Goal: Task Accomplishment & Management: Complete application form

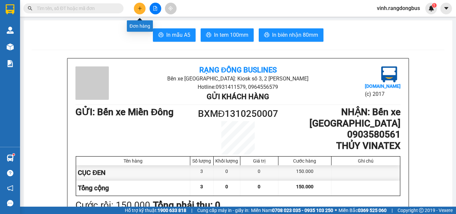
click at [142, 7] on button at bounding box center [140, 9] width 12 height 12
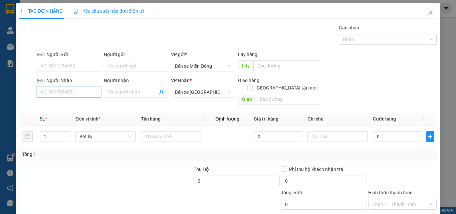
click at [71, 92] on input "SĐT Người Nhận" at bounding box center [69, 92] width 64 height 11
click at [72, 107] on div "0935345189 - CÔ LỢI" at bounding box center [68, 105] width 56 height 7
type input "0935345189"
type input "CÔ LỢI"
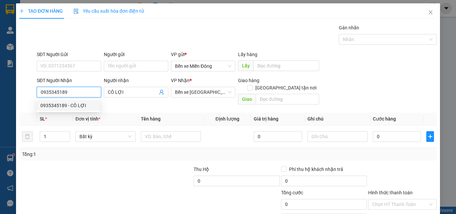
type input "60.000"
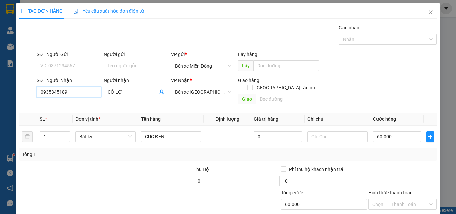
type input "0935345189"
click at [75, 157] on div "Transit Pickup Surcharge Ids Transit Deliver Surcharge Ids Transit Deliver Surc…" at bounding box center [227, 132] width 417 height 217
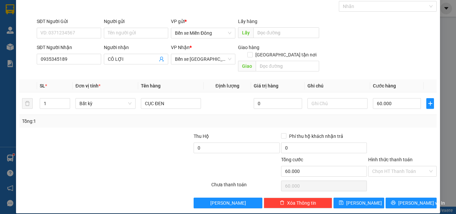
click at [392, 133] on div at bounding box center [403, 144] width 70 height 23
click at [391, 166] on input "Hình thức thanh toán" at bounding box center [400, 171] width 56 height 10
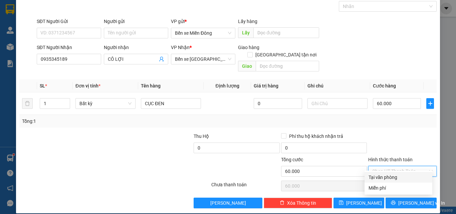
click at [382, 175] on div "Tại văn phòng" at bounding box center [399, 177] width 60 height 7
type input "0"
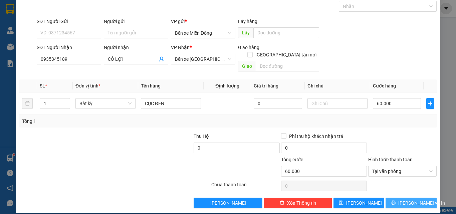
click at [400, 198] on button "[PERSON_NAME] và In" at bounding box center [411, 203] width 51 height 11
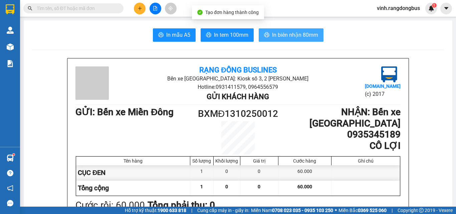
drag, startPoint x: 296, startPoint y: 34, endPoint x: 295, endPoint y: 30, distance: 3.8
click at [295, 30] on button "In biên nhận 80mm" at bounding box center [291, 34] width 65 height 13
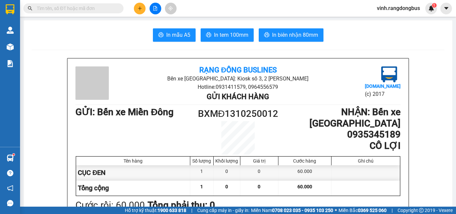
click at [79, 7] on input "text" at bounding box center [76, 8] width 79 height 7
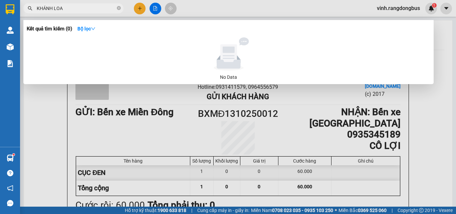
type input "KHÁNH LOAN"
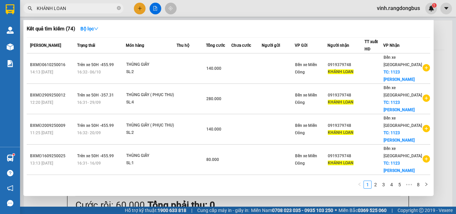
drag, startPoint x: 119, startPoint y: 5, endPoint x: 146, endPoint y: 3, distance: 27.4
click at [122, 6] on span "KHÁNH LOAN" at bounding box center [73, 8] width 100 height 10
click at [117, 9] on icon "close-circle" at bounding box center [119, 8] width 4 height 4
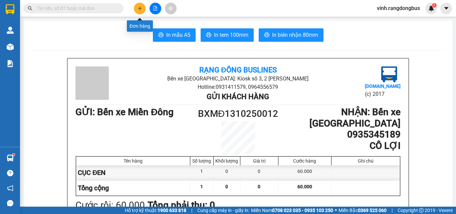
click at [136, 9] on button at bounding box center [140, 9] width 12 height 12
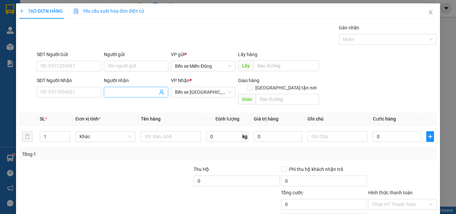
click at [117, 90] on input "Người nhận" at bounding box center [133, 91] width 50 height 7
type input "KHÁNH LOAN"
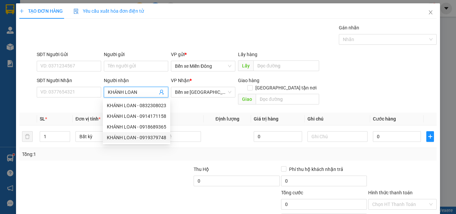
click at [147, 138] on div "KHÁNH LOAN - 0919379748" at bounding box center [136, 137] width 59 height 7
type input "0919379748"
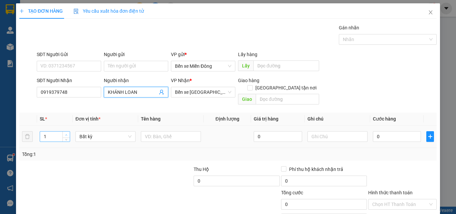
type input "KHÁNH LOAN"
click at [64, 133] on span "up" at bounding box center [66, 135] width 4 height 4
type input "5"
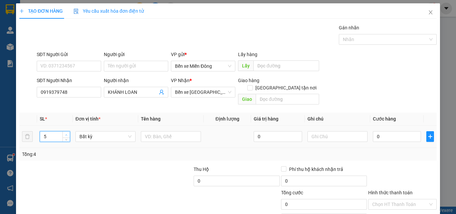
click at [64, 133] on span "up" at bounding box center [66, 135] width 4 height 4
click at [164, 131] on input "text" at bounding box center [171, 136] width 60 height 11
type input "THÙNG GIẤY"
click at [252, 85] on input "[GEOGRAPHIC_DATA][PERSON_NAME] nơi" at bounding box center [249, 87] width 5 height 5
checkbox input "true"
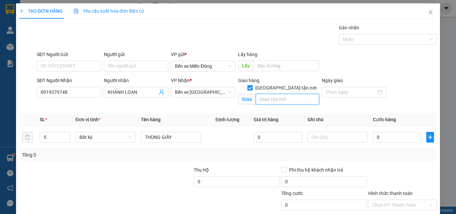
click at [280, 94] on input "text" at bounding box center [287, 99] width 63 height 11
click at [259, 94] on input "123 QUANG TRUNG" at bounding box center [287, 99] width 63 height 11
type input "1123 [PERSON_NAME]"
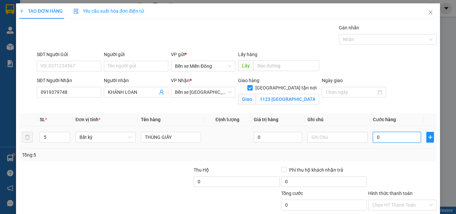
click at [403, 136] on input "0" at bounding box center [397, 137] width 48 height 11
type input "3"
type input "35"
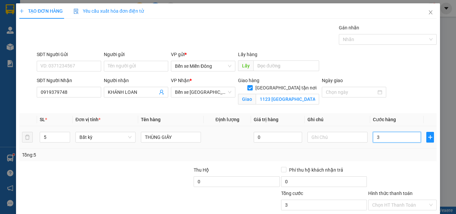
type input "35"
type input "350"
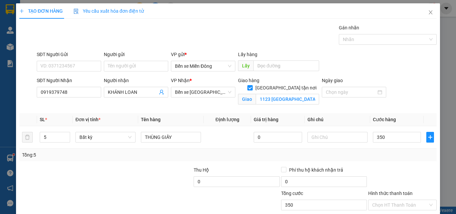
type input "350.000"
drag, startPoint x: 415, startPoint y: 154, endPoint x: 420, endPoint y: 156, distance: 6.3
click at [416, 153] on div "Tổng: 5" at bounding box center [228, 154] width 412 height 7
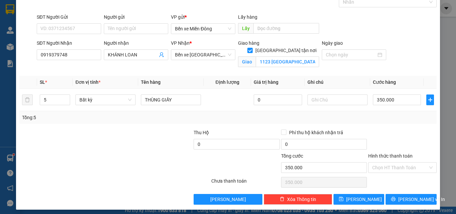
scroll to position [41, 0]
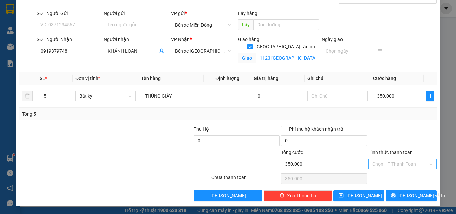
click at [399, 163] on input "Hình thức thanh toán" at bounding box center [400, 164] width 56 height 10
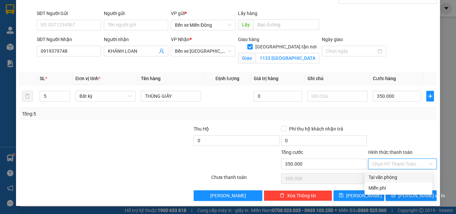
click at [387, 178] on div "Tại văn phòng" at bounding box center [399, 177] width 60 height 7
type input "0"
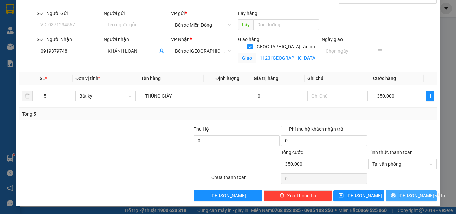
click at [395, 196] on icon "printer" at bounding box center [393, 195] width 5 height 5
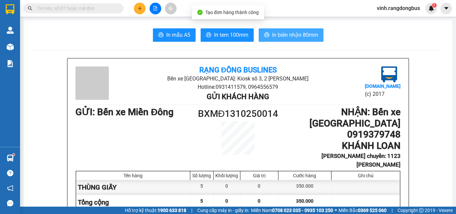
click at [300, 36] on span "In biên nhận 80mm" at bounding box center [295, 35] width 46 height 8
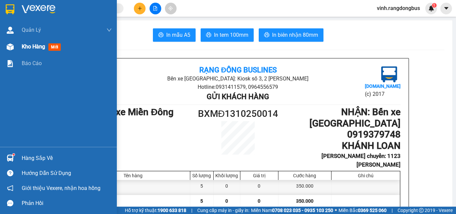
click at [27, 50] on span "Kho hàng" at bounding box center [33, 46] width 23 height 6
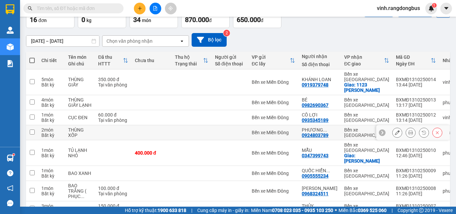
scroll to position [67, 0]
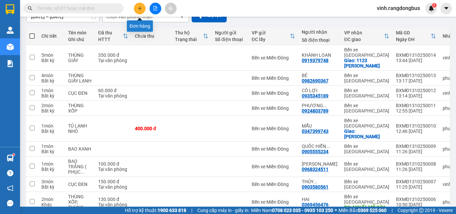
click at [138, 7] on button at bounding box center [140, 9] width 12 height 12
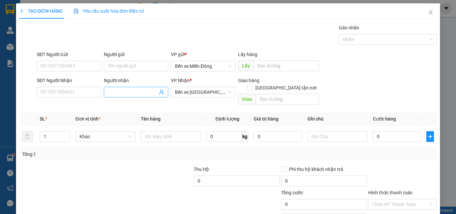
click at [129, 94] on input "Người nhận" at bounding box center [133, 91] width 50 height 7
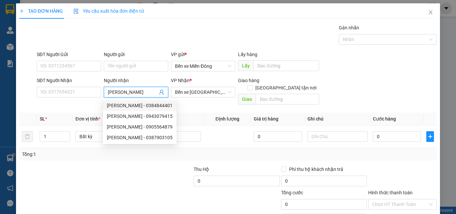
type input "[PERSON_NAME]"
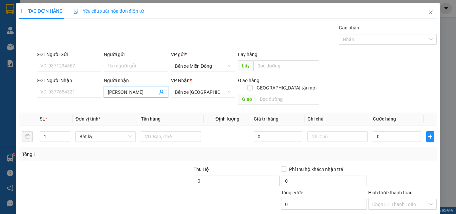
click at [139, 92] on input "[PERSON_NAME]" at bounding box center [133, 91] width 50 height 7
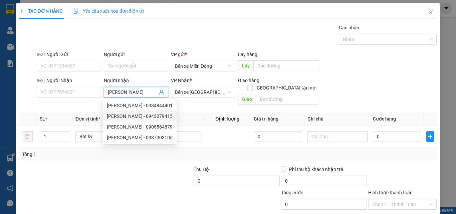
click at [152, 116] on div "KIM LOAN - 0943079415" at bounding box center [140, 115] width 66 height 7
type input "0943079415"
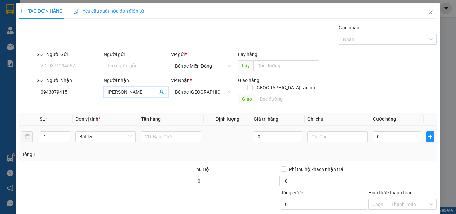
click at [179, 135] on div at bounding box center [171, 136] width 60 height 13
click at [183, 131] on input "text" at bounding box center [171, 136] width 60 height 11
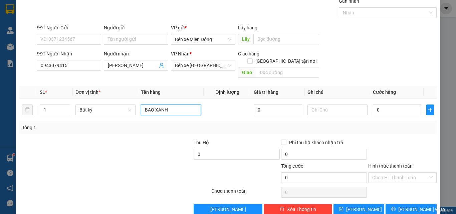
scroll to position [33, 0]
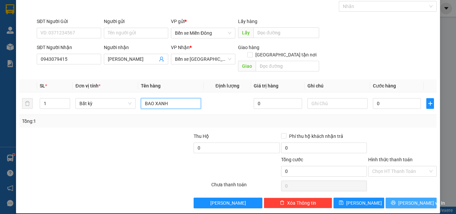
type input "BAO XANH"
click at [411, 199] on span "[PERSON_NAME] và In" at bounding box center [421, 202] width 47 height 7
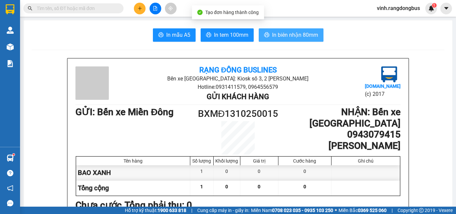
click at [309, 36] on span "In biên nhận 80mm" at bounding box center [295, 35] width 46 height 8
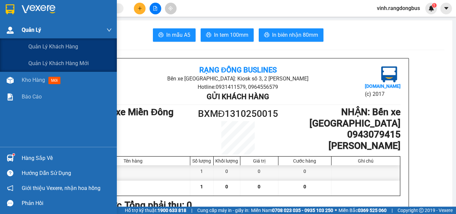
click at [5, 38] on div "Quản Lý" at bounding box center [58, 30] width 117 height 17
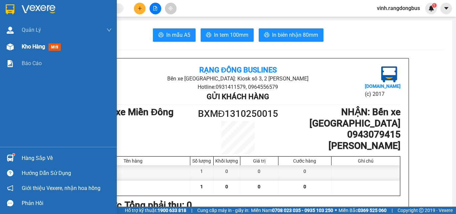
click at [34, 48] on span "Kho hàng" at bounding box center [33, 46] width 23 height 6
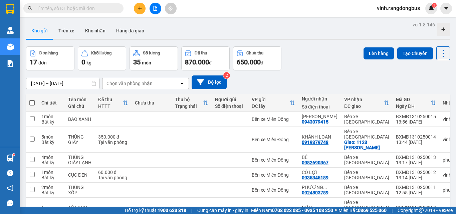
click at [436, 60] on div "Lên hàng Tạo Chuyến" at bounding box center [407, 58] width 86 height 24
click at [439, 57] on icon at bounding box center [443, 53] width 9 height 9
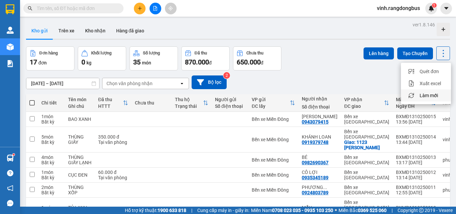
click at [432, 94] on span "Làm mới" at bounding box center [429, 95] width 18 height 7
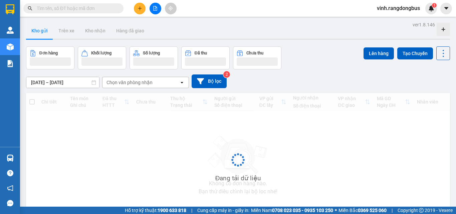
click at [94, 6] on input "text" at bounding box center [76, 8] width 79 height 7
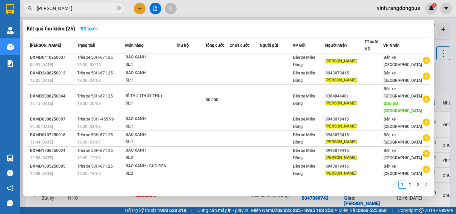
type input "[PERSON_NAME]"
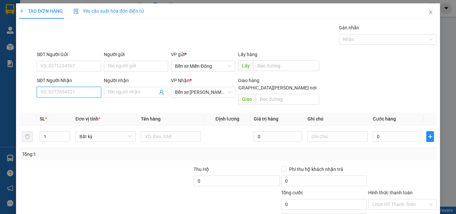
click at [75, 91] on input "SĐT Người Nhận" at bounding box center [69, 92] width 64 height 11
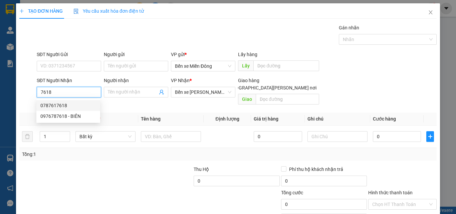
click at [80, 105] on div "0787617618" at bounding box center [68, 105] width 56 height 7
type input "0787617618"
type input "BƯU ĐIỆN [PERSON_NAME]"
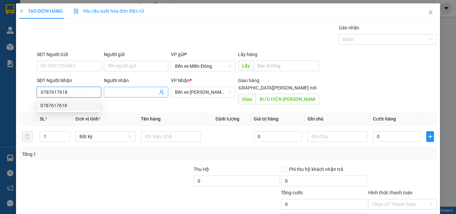
type input "70.000"
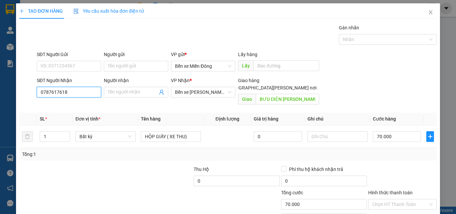
click at [78, 91] on input "0787617618" at bounding box center [69, 92] width 64 height 11
click at [64, 115] on div "0976787618 - BIÊN" at bounding box center [68, 115] width 56 height 7
type input "0976787618"
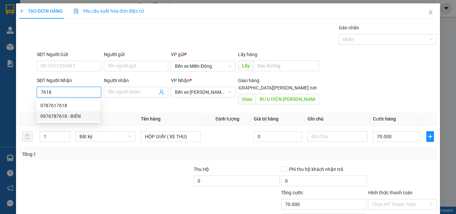
type input "BIÊN"
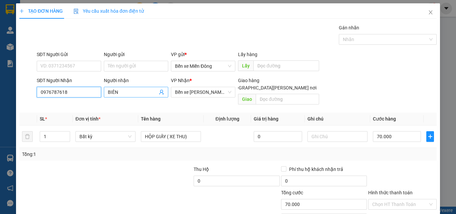
type input "0"
type input "0976787618"
click at [135, 93] on input "BIÊN" at bounding box center [133, 91] width 50 height 7
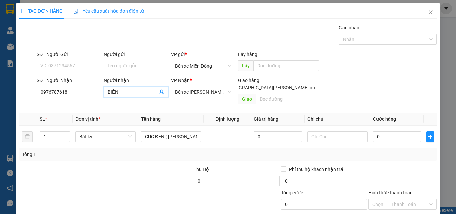
click at [135, 93] on input "BIÊN" at bounding box center [133, 91] width 50 height 7
type input "y"
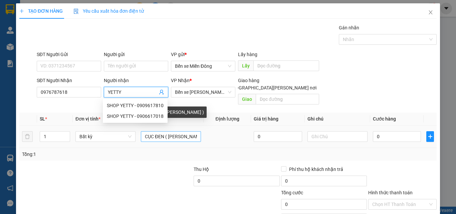
type input "YETTY"
click at [197, 131] on input "CỤC ĐEN ( [PERSON_NAME] )" at bounding box center [171, 136] width 60 height 11
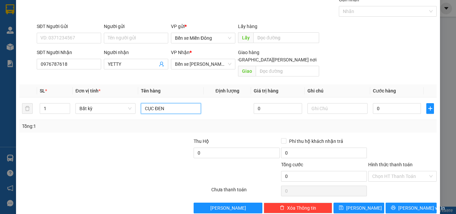
scroll to position [33, 0]
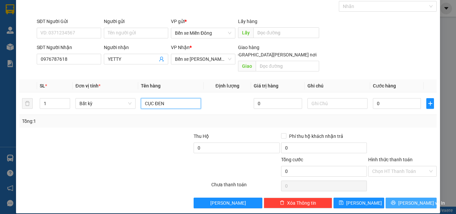
type input "CỤC ĐEN"
click at [403, 199] on span "[PERSON_NAME] và In" at bounding box center [421, 202] width 47 height 7
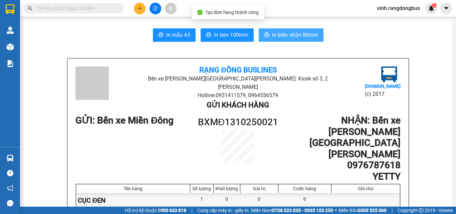
click at [303, 34] on span "In biên nhận 80mm" at bounding box center [295, 35] width 46 height 8
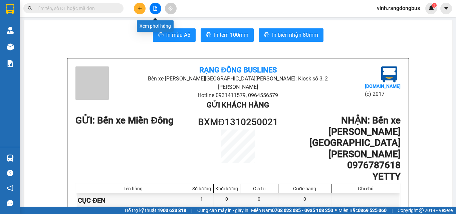
drag, startPoint x: 158, startPoint y: 8, endPoint x: 161, endPoint y: 2, distance: 6.1
click at [159, 7] on button at bounding box center [156, 9] width 12 height 12
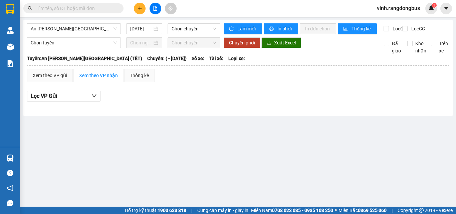
click at [156, 6] on button at bounding box center [156, 9] width 12 height 12
click at [57, 31] on span "An [PERSON_NAME][GEOGRAPHIC_DATA] (TẾT)" at bounding box center [74, 29] width 86 height 10
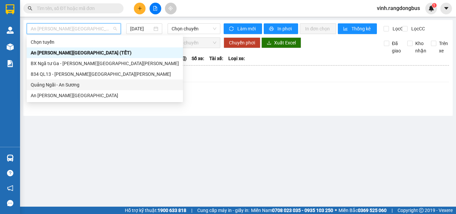
click at [43, 86] on div "Quảng Ngãi - An Sương" at bounding box center [105, 84] width 148 height 7
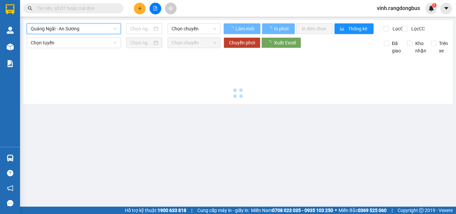
type input "[DATE]"
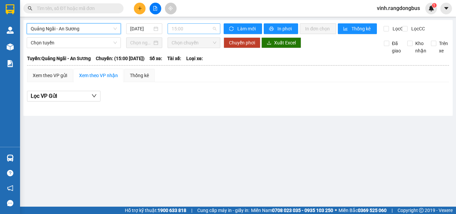
click at [181, 26] on span "15:00" at bounding box center [194, 29] width 45 height 10
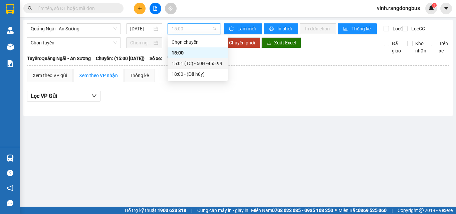
click at [202, 64] on div "15:01 (TC) - 50H -455.99" at bounding box center [198, 63] width 52 height 7
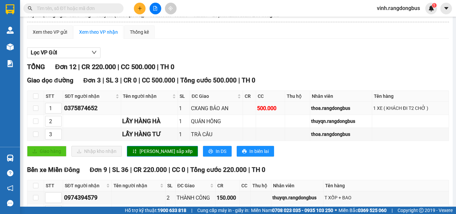
scroll to position [18, 0]
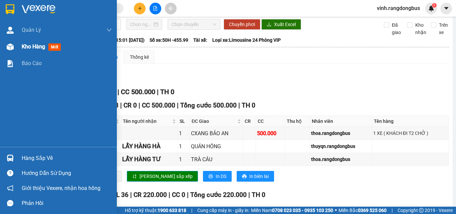
click at [12, 42] on div at bounding box center [10, 47] width 12 height 12
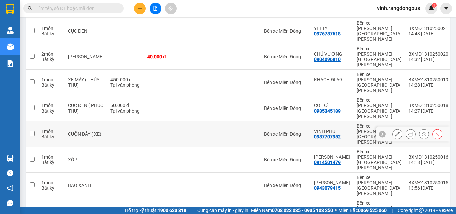
scroll to position [96, 0]
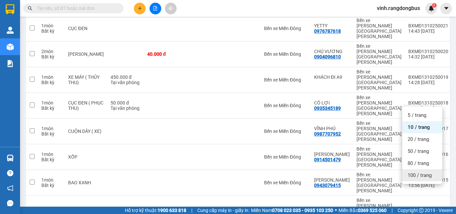
click at [414, 179] on div "100 / trang" at bounding box center [422, 175] width 40 height 12
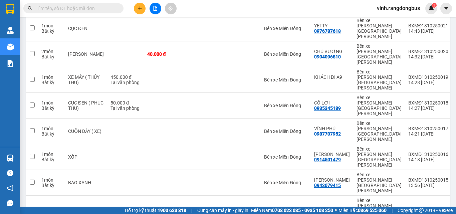
click at [117, 10] on span at bounding box center [119, 8] width 4 height 7
click at [110, 8] on input "text" at bounding box center [76, 8] width 79 height 7
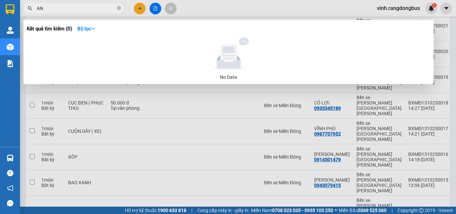
type input "A"
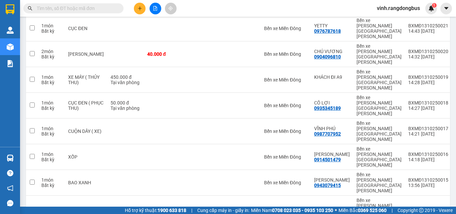
click at [142, 2] on div "Kết quả [PERSON_NAME] ( 0 ) Bộ lọc No Data [PERSON_NAME].rangdongbus 1" at bounding box center [228, 8] width 456 height 17
click at [141, 4] on button at bounding box center [140, 9] width 12 height 12
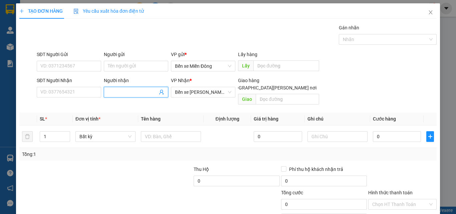
click at [117, 88] on span at bounding box center [136, 92] width 64 height 11
click at [119, 89] on input "Người nhận" at bounding box center [133, 91] width 50 height 7
type input "VĨNH PHÚ"
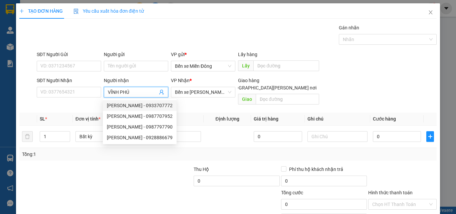
click at [157, 108] on div "[PERSON_NAME] - 0933707772" at bounding box center [140, 105] width 66 height 7
type input "0933707772"
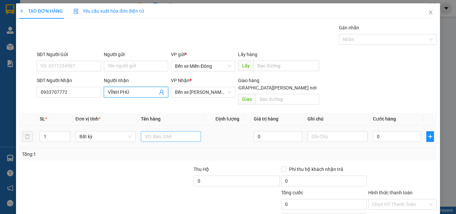
type input "VĨNH PHÚ"
click at [186, 131] on input "text" at bounding box center [171, 136] width 60 height 11
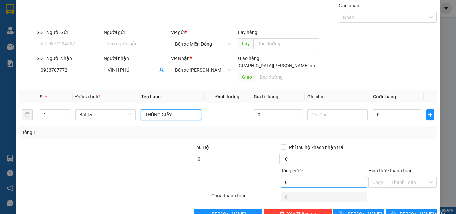
scroll to position [33, 0]
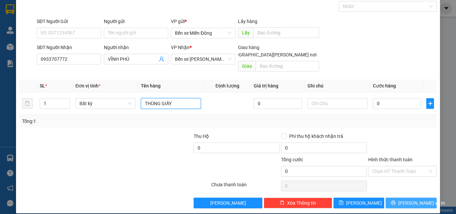
type input "THÙNG GIẤY"
click at [403, 199] on span "[PERSON_NAME] và In" at bounding box center [421, 202] width 47 height 7
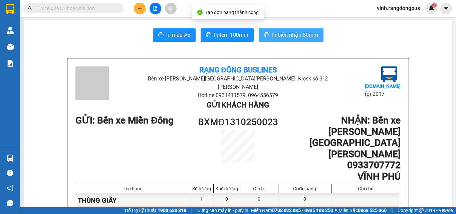
click at [292, 40] on button "In biên nhận 80mm" at bounding box center [291, 34] width 65 height 13
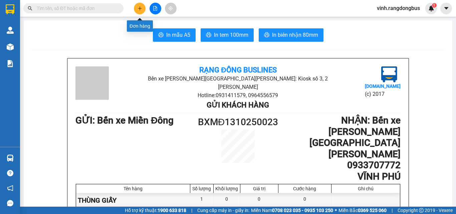
click at [136, 8] on button at bounding box center [140, 9] width 12 height 12
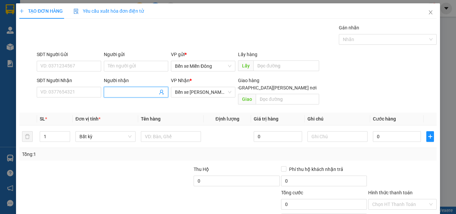
click at [122, 94] on input "Người nhận" at bounding box center [133, 91] width 50 height 7
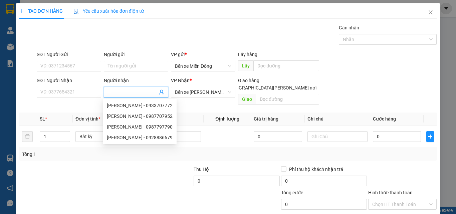
click at [126, 95] on input "Người nhận" at bounding box center [133, 91] width 50 height 7
click at [90, 91] on input "SĐT Người Nhận" at bounding box center [69, 92] width 64 height 11
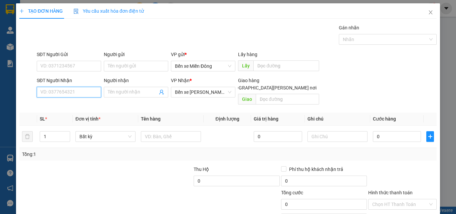
type input "2"
click at [93, 104] on div "0982690367 - BÉ" at bounding box center [68, 105] width 56 height 7
type input "0982690367"
type input "BÉ"
type input "0982690367"
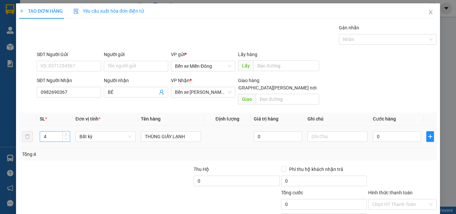
type input "3"
click at [65, 137] on span "down" at bounding box center [66, 139] width 4 height 4
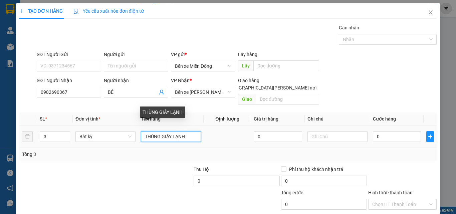
click at [192, 131] on input "THÙNG GIẤY LẠNH" at bounding box center [171, 136] width 60 height 11
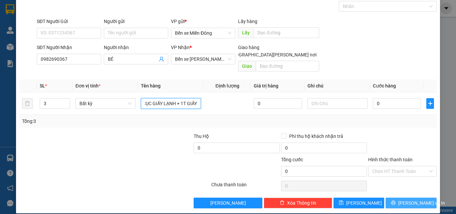
type input "2 CỤC GIẤY LẠNH + 1T GIẤY"
click at [415, 199] on span "[PERSON_NAME] và In" at bounding box center [421, 202] width 47 height 7
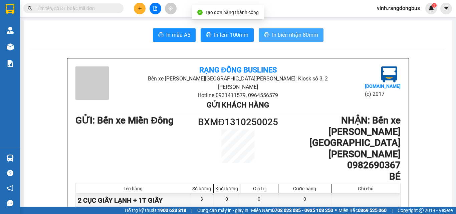
click at [316, 35] on button "In biên nhận 80mm" at bounding box center [291, 34] width 65 height 13
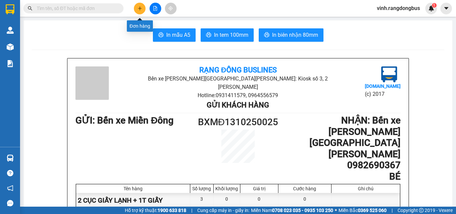
click at [136, 12] on button at bounding box center [140, 9] width 12 height 12
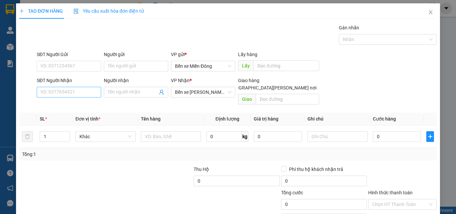
drag, startPoint x: 63, startPoint y: 98, endPoint x: 64, endPoint y: 92, distance: 6.4
click at [63, 97] on div "SĐT Người Nhận VD: 0377654321" at bounding box center [69, 88] width 64 height 23
click at [64, 92] on input "SĐT Người Nhận" at bounding box center [69, 92] width 64 height 11
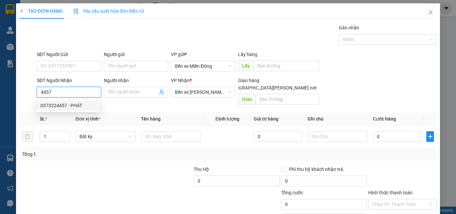
click at [56, 103] on div "0373224457 - PHÁT" at bounding box center [68, 105] width 56 height 7
type input "0373224457"
type input "PHÁT"
type input "BÀ ĐẠT"
type input "280.000"
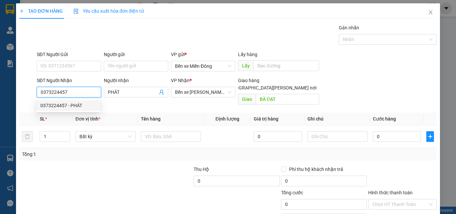
type input "280.000"
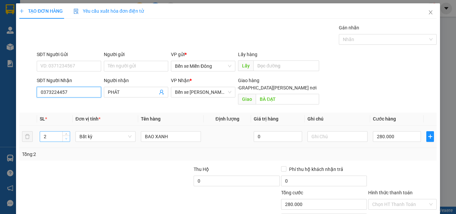
type input "0373224457"
type input "1"
click at [66, 137] on span "down" at bounding box center [66, 139] width 4 height 4
drag, startPoint x: 105, startPoint y: 154, endPoint x: 396, endPoint y: 124, distance: 292.4
click at [105, 154] on div "Transit Pickup Surcharge Ids Transit Deliver Surcharge Ids Transit Deliver Surc…" at bounding box center [227, 132] width 417 height 217
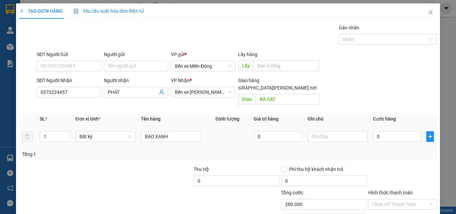
type input "0"
click at [396, 130] on div "0" at bounding box center [397, 136] width 48 height 13
click at [397, 131] on input "0" at bounding box center [397, 136] width 48 height 11
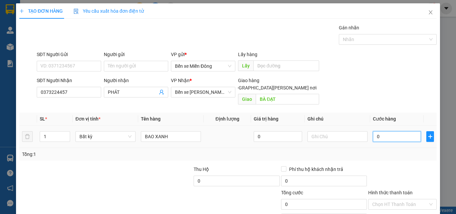
type input "1"
type input "14"
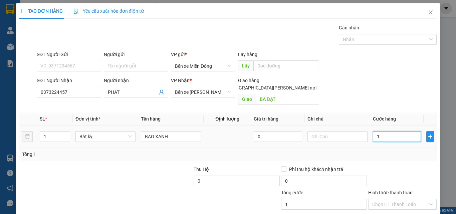
type input "14"
type input "140"
type input "140.000"
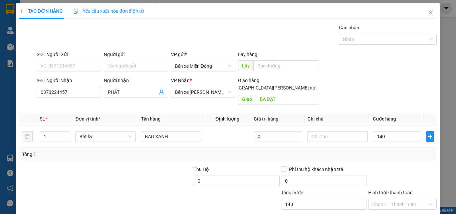
type input "140.000"
click at [392, 154] on div "Transit Pickup Surcharge Ids Transit Deliver Surcharge Ids Transit Deliver Surc…" at bounding box center [227, 132] width 417 height 217
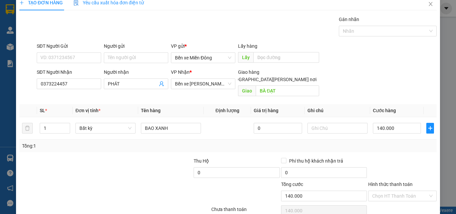
scroll to position [33, 0]
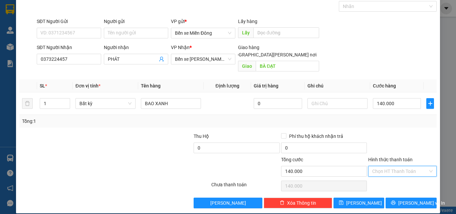
click at [397, 169] on input "Hình thức thanh toán" at bounding box center [400, 171] width 56 height 10
click at [392, 180] on div "Tại văn phòng" at bounding box center [399, 177] width 60 height 7
type input "0"
click at [410, 199] on span "[PERSON_NAME] và In" at bounding box center [421, 202] width 47 height 7
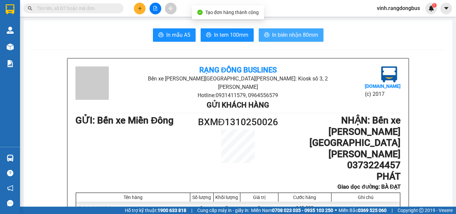
click at [309, 35] on span "In biên nhận 80mm" at bounding box center [295, 35] width 46 height 8
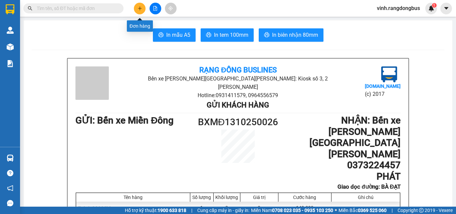
click at [139, 10] on icon "plus" at bounding box center [140, 8] width 5 height 5
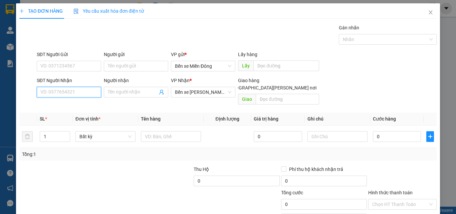
drag, startPoint x: 77, startPoint y: 91, endPoint x: 85, endPoint y: 84, distance: 10.6
click at [78, 91] on input "SĐT Người Nhận" at bounding box center [69, 92] width 64 height 11
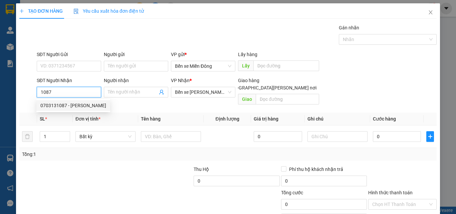
click at [60, 107] on div "0703131087 - [PERSON_NAME]" at bounding box center [73, 105] width 66 height 7
type input "0703131087"
type input "TRINH"
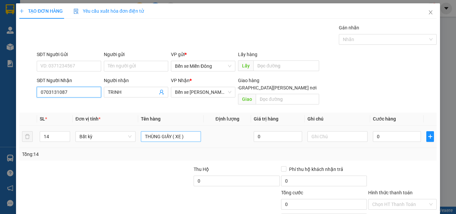
type input "0703131087"
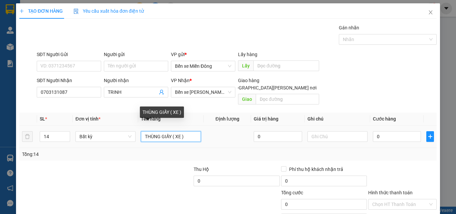
click at [183, 132] on input "THÙNG GIẤY ( XE )" at bounding box center [171, 136] width 60 height 11
type input "THÙNG GIẤY"
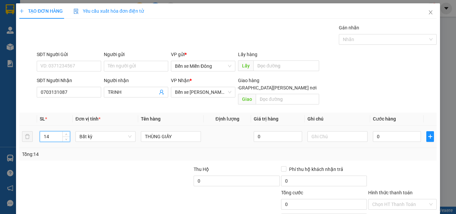
click at [53, 132] on input "14" at bounding box center [55, 137] width 30 height 10
type input "1"
drag, startPoint x: 57, startPoint y: 154, endPoint x: 375, endPoint y: 195, distance: 320.1
click at [57, 154] on div "Transit Pickup Surcharge Ids Transit Deliver Surcharge Ids Transit Deliver Surc…" at bounding box center [227, 132] width 417 height 217
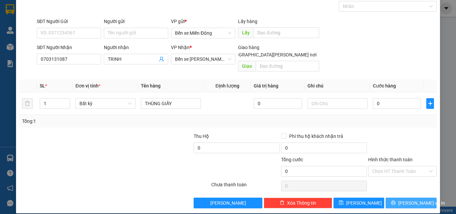
click at [396, 201] on icon "printer" at bounding box center [393, 203] width 4 height 4
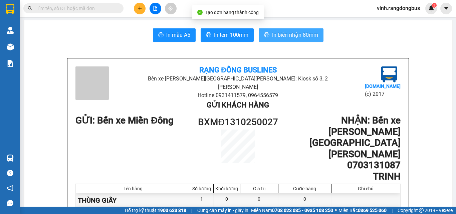
click at [304, 34] on span "In biên nhận 80mm" at bounding box center [295, 35] width 46 height 8
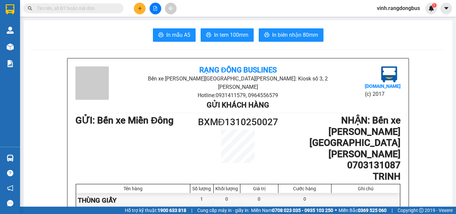
click at [137, 7] on button at bounding box center [140, 9] width 12 height 12
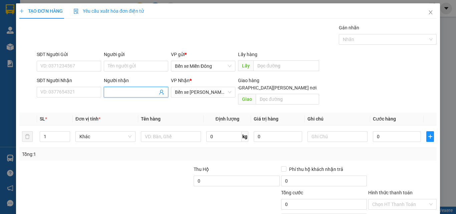
drag, startPoint x: 136, startPoint y: 93, endPoint x: 140, endPoint y: 84, distance: 9.9
click at [140, 86] on div "Người nhận Tên người nhận" at bounding box center [136, 88] width 64 height 23
type input "HIỀN CHỊ"
click at [175, 131] on input "text" at bounding box center [171, 136] width 60 height 11
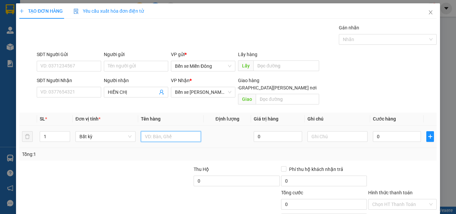
type input "Q"
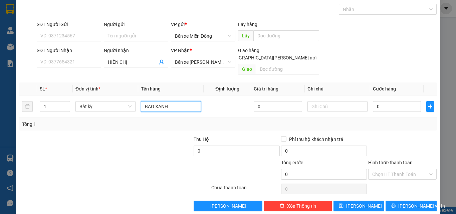
scroll to position [33, 0]
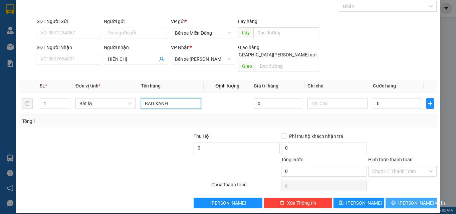
type input "BAO XANH"
click at [412, 199] on span "[PERSON_NAME] và In" at bounding box center [421, 202] width 47 height 7
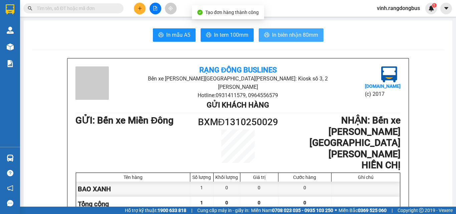
click at [287, 40] on button "In biên nhận 80mm" at bounding box center [291, 34] width 65 height 13
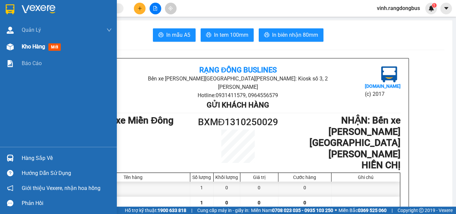
click at [11, 42] on div at bounding box center [10, 47] width 12 height 12
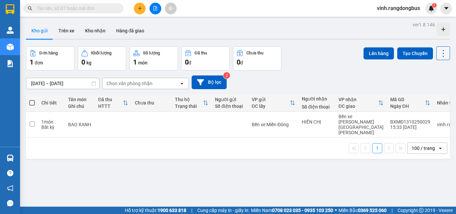
click at [440, 48] on button at bounding box center [443, 53] width 14 height 14
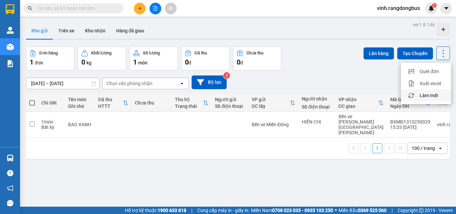
click at [416, 94] on div "Làm mới" at bounding box center [425, 95] width 39 height 7
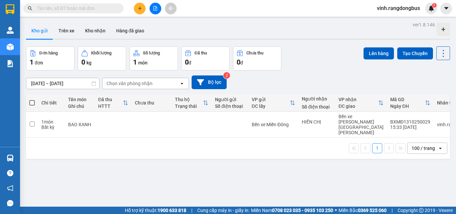
click at [159, 6] on button at bounding box center [156, 9] width 12 height 12
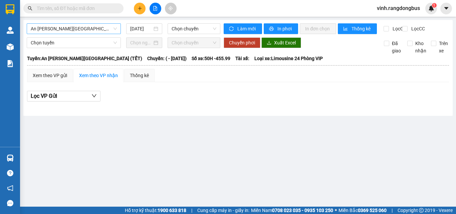
click at [73, 29] on span "An [PERSON_NAME][GEOGRAPHIC_DATA] (TẾT)" at bounding box center [74, 29] width 86 height 10
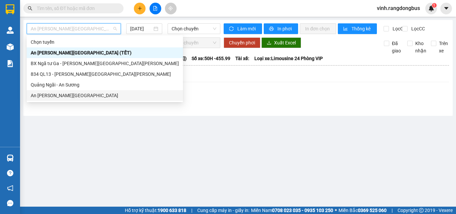
click at [58, 96] on div "An [PERSON_NAME][GEOGRAPHIC_DATA]" at bounding box center [105, 95] width 148 height 7
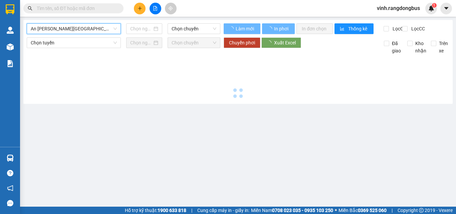
type input "[DATE]"
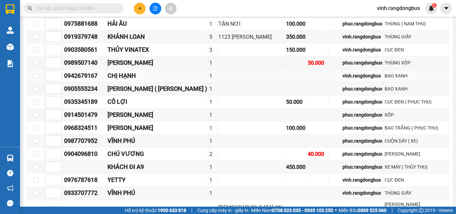
scroll to position [273, 0]
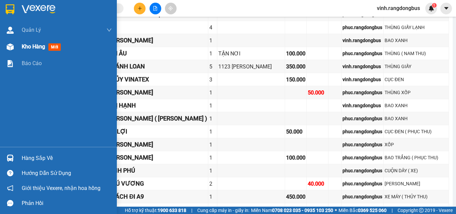
click at [31, 47] on span "Kho hàng" at bounding box center [33, 46] width 23 height 6
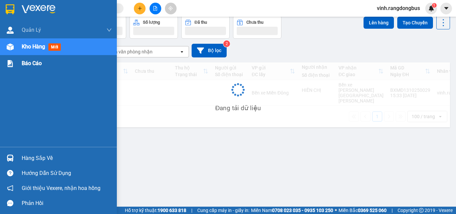
scroll to position [31, 0]
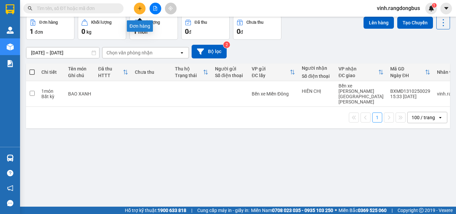
click at [141, 8] on icon "plus" at bounding box center [140, 8] width 4 height 0
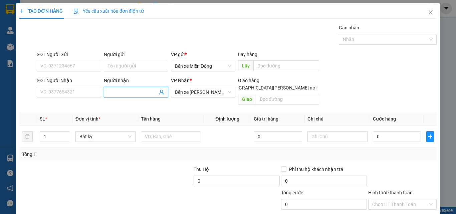
click at [132, 89] on input "Người nhận" at bounding box center [133, 91] width 50 height 7
type input "HIỀN CHỊ"
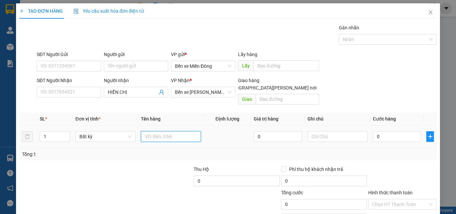
click at [185, 131] on input "text" at bounding box center [171, 136] width 60 height 11
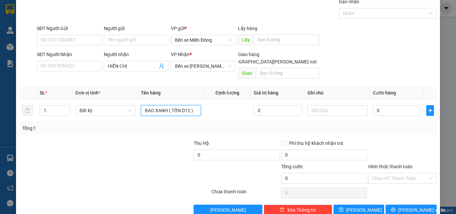
scroll to position [33, 0]
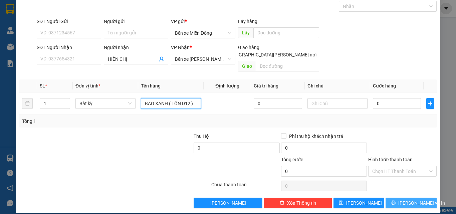
type input "BAO XANH ( TỒN D12 )"
click at [412, 199] on span "[PERSON_NAME] và In" at bounding box center [421, 202] width 47 height 7
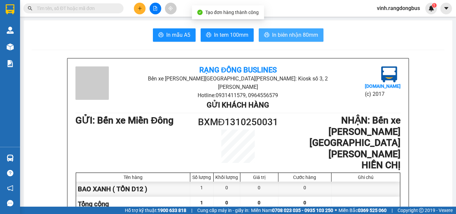
click at [306, 36] on span "In biên nhận 80mm" at bounding box center [295, 35] width 46 height 8
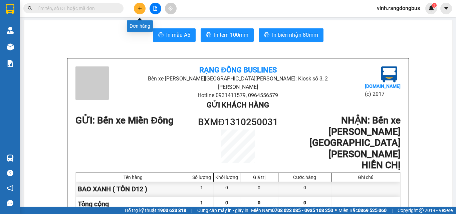
click at [138, 11] on button at bounding box center [140, 9] width 12 height 12
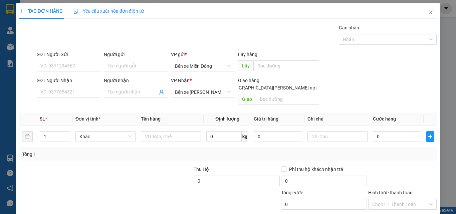
click at [62, 86] on div "SĐT Người Nhận" at bounding box center [69, 82] width 64 height 10
click at [62, 89] on input "SĐT Người Nhận" at bounding box center [69, 92] width 64 height 11
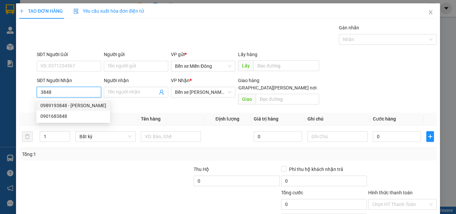
click at [46, 105] on div "0989193848 - [PERSON_NAME]" at bounding box center [73, 105] width 66 height 7
type input "0989193848"
type input "TIẾN"
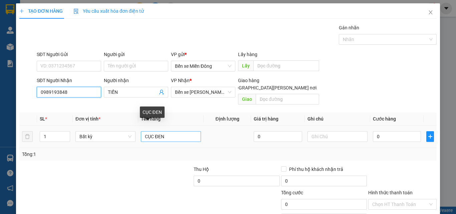
type input "0989193848"
click at [183, 131] on input "CỤC ĐEN" at bounding box center [171, 136] width 60 height 11
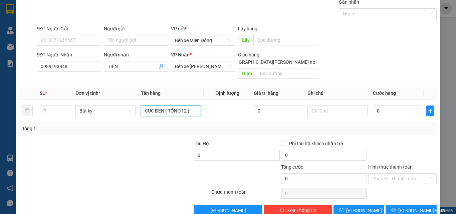
scroll to position [33, 0]
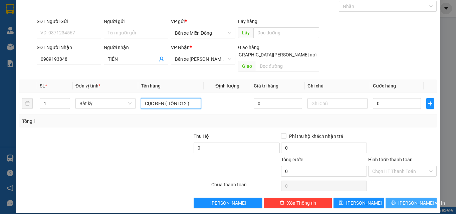
type input "CỤC ĐEN ( TỒN D12 )"
click at [406, 199] on span "[PERSON_NAME] và In" at bounding box center [421, 202] width 47 height 7
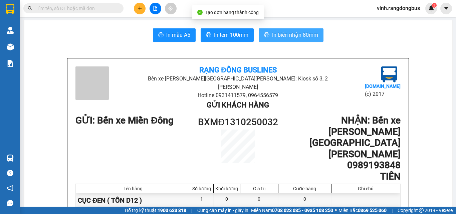
click at [303, 35] on span "In biên nhận 80mm" at bounding box center [295, 35] width 46 height 8
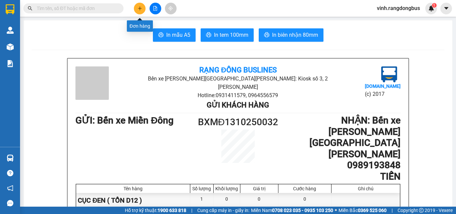
click at [147, 4] on div at bounding box center [155, 9] width 50 height 12
click at [143, 6] on div at bounding box center [155, 9] width 50 height 12
click at [142, 6] on icon "plus" at bounding box center [140, 8] width 5 height 5
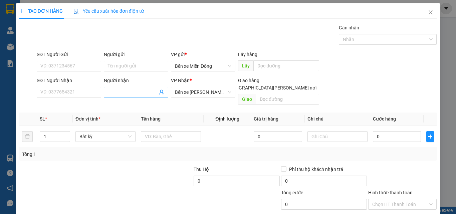
click at [120, 92] on input "Người nhận" at bounding box center [133, 91] width 50 height 7
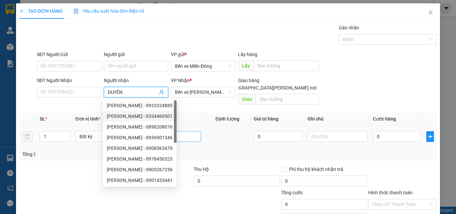
type input "DUYÊN"
click at [188, 132] on input "text" at bounding box center [171, 136] width 60 height 11
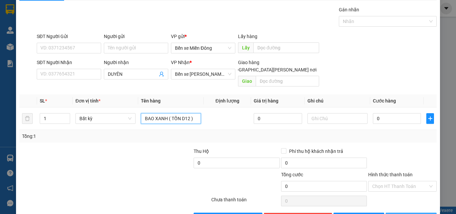
scroll to position [33, 0]
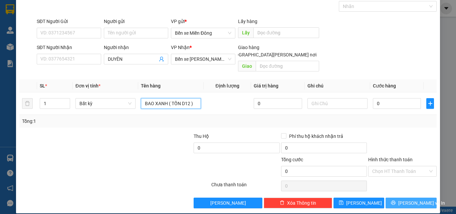
type input "BAO XANH ( TỒN D12 )"
click at [413, 199] on span "[PERSON_NAME] và In" at bounding box center [421, 202] width 47 height 7
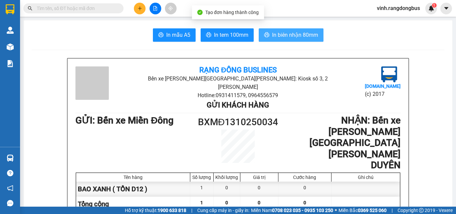
click at [287, 35] on span "In biên nhận 80mm" at bounding box center [295, 35] width 46 height 8
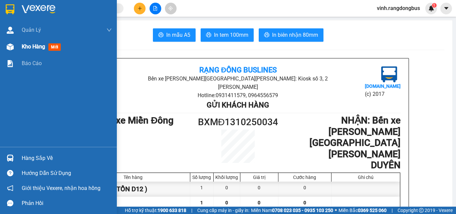
click at [37, 48] on span "Kho hàng" at bounding box center [33, 46] width 23 height 6
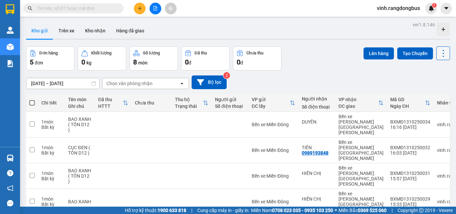
click at [436, 50] on button at bounding box center [443, 53] width 14 height 14
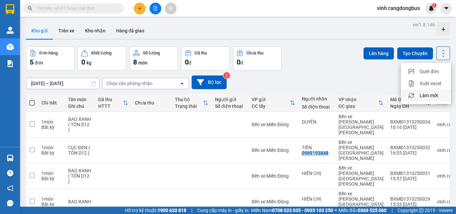
click at [436, 91] on li "Làm mới" at bounding box center [426, 95] width 50 height 12
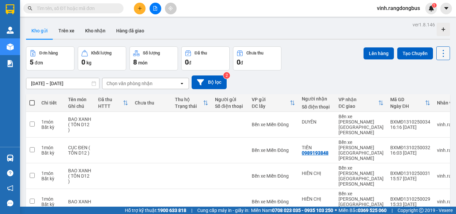
click at [443, 54] on button at bounding box center [443, 53] width 14 height 14
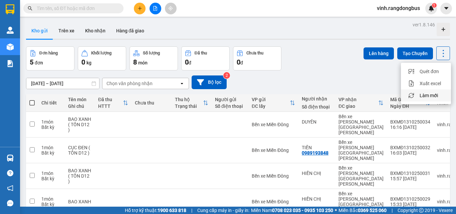
drag, startPoint x: 426, startPoint y: 101, endPoint x: 426, endPoint y: 97, distance: 3.7
click at [426, 100] on li "Làm mới" at bounding box center [426, 95] width 50 height 12
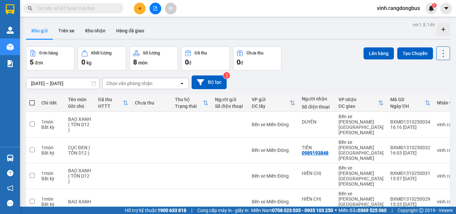
click at [437, 58] on button at bounding box center [443, 53] width 14 height 14
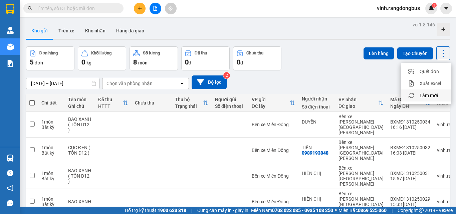
click at [428, 94] on span "Làm mới" at bounding box center [429, 95] width 18 height 7
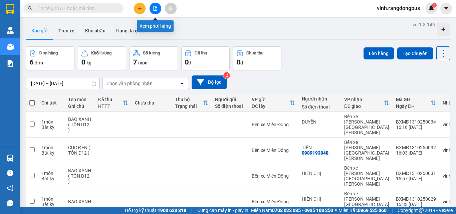
click at [158, 12] on button at bounding box center [156, 9] width 12 height 12
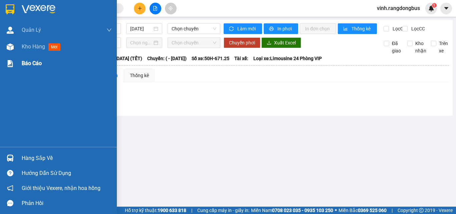
drag, startPoint x: 17, startPoint y: 49, endPoint x: 23, endPoint y: 66, distance: 18.2
click at [24, 49] on span "Kho hàng" at bounding box center [33, 46] width 23 height 6
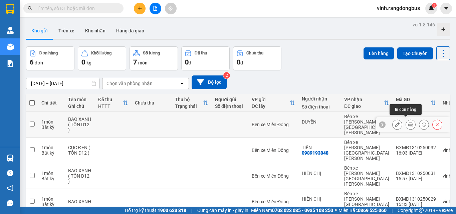
click at [408, 122] on icon at bounding box center [410, 124] width 5 height 5
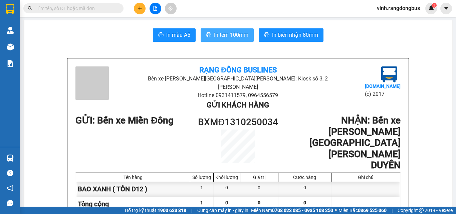
click at [245, 37] on span "In tem 100mm" at bounding box center [231, 35] width 34 height 8
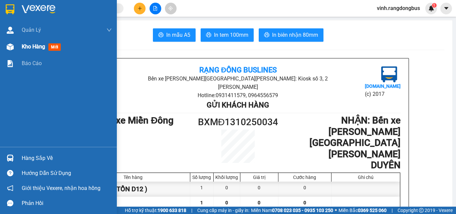
click at [17, 50] on div "Kho hàng mới" at bounding box center [58, 46] width 117 height 17
